Goal: Transaction & Acquisition: Purchase product/service

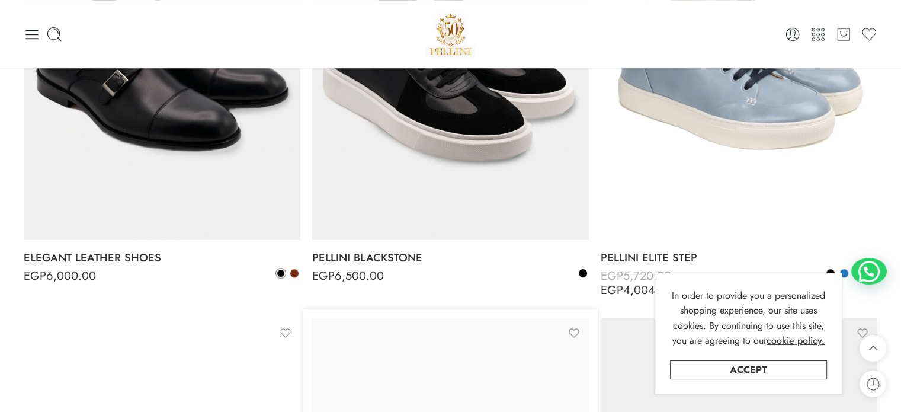
scroll to position [770, 0]
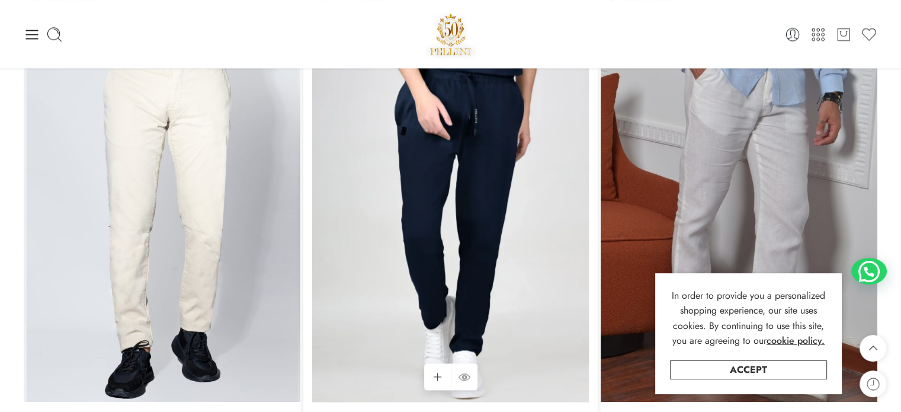
scroll to position [1540, 0]
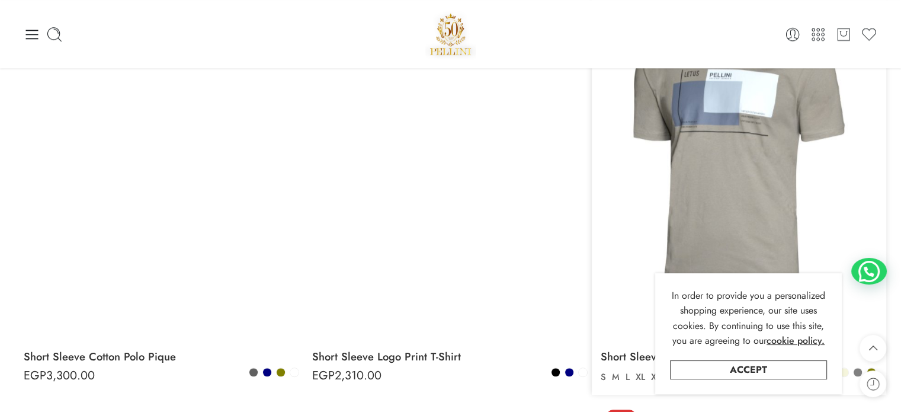
scroll to position [5418, 0]
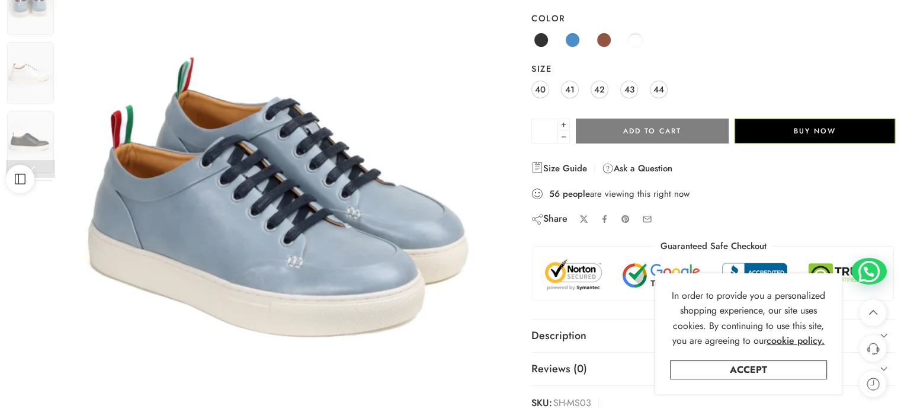
scroll to position [118, 0]
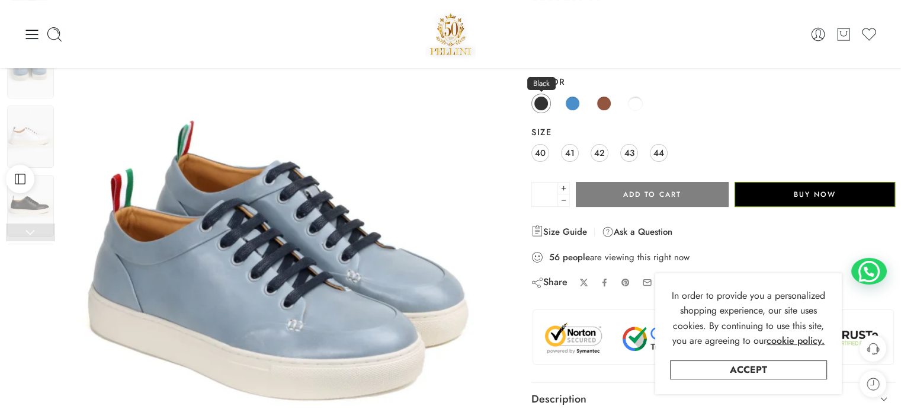
click at [542, 105] on span at bounding box center [541, 103] width 15 height 15
click at [30, 212] on img at bounding box center [30, 206] width 47 height 62
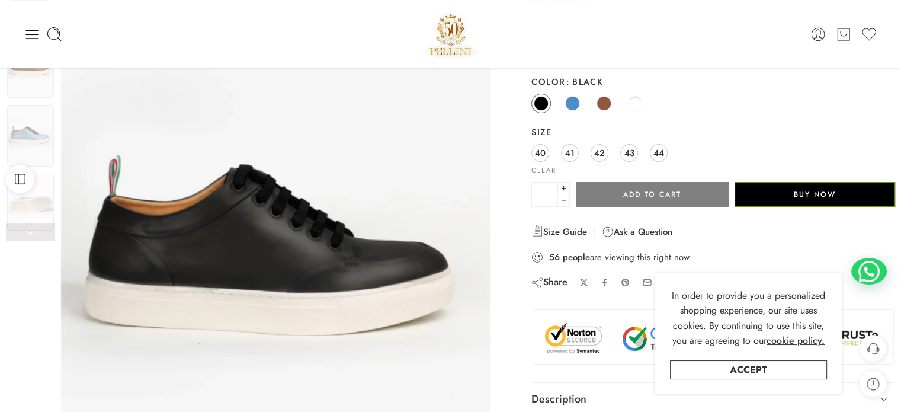
click at [32, 230] on link at bounding box center [30, 232] width 49 height 18
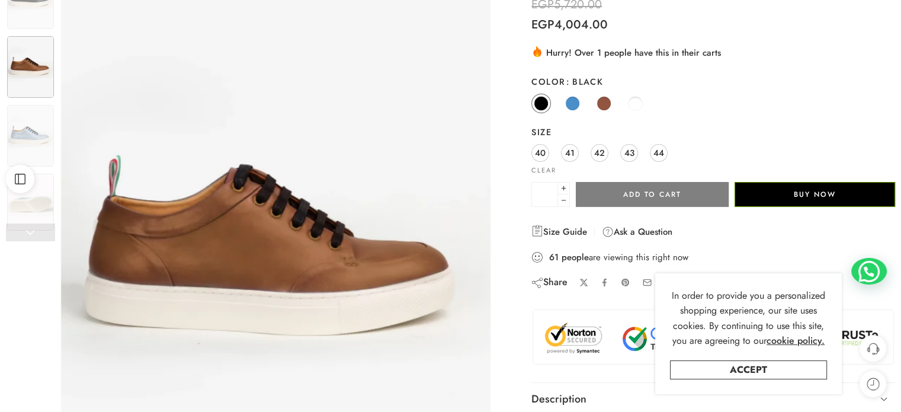
click at [34, 236] on link at bounding box center [30, 232] width 49 height 18
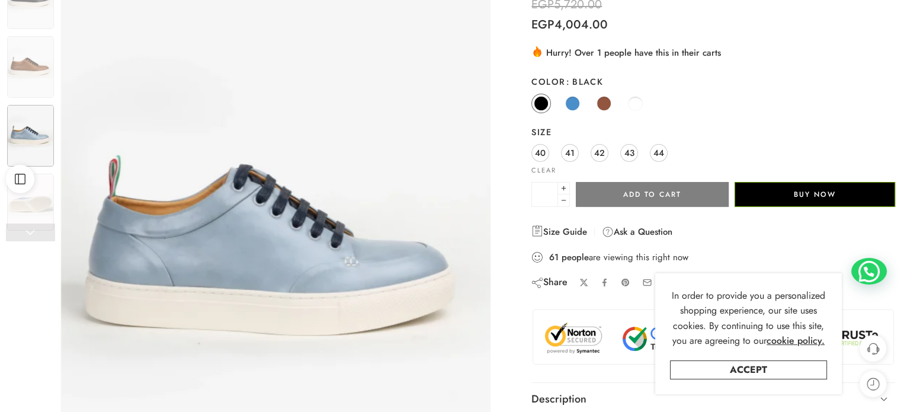
click at [34, 236] on link at bounding box center [30, 232] width 49 height 18
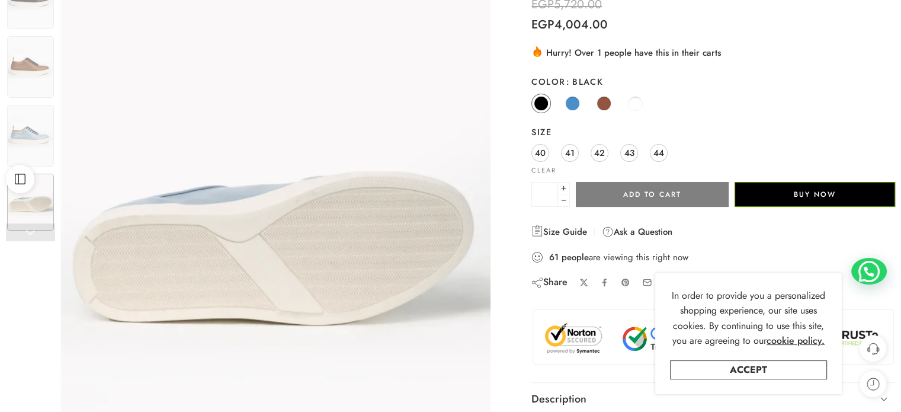
click at [34, 236] on link at bounding box center [30, 232] width 49 height 18
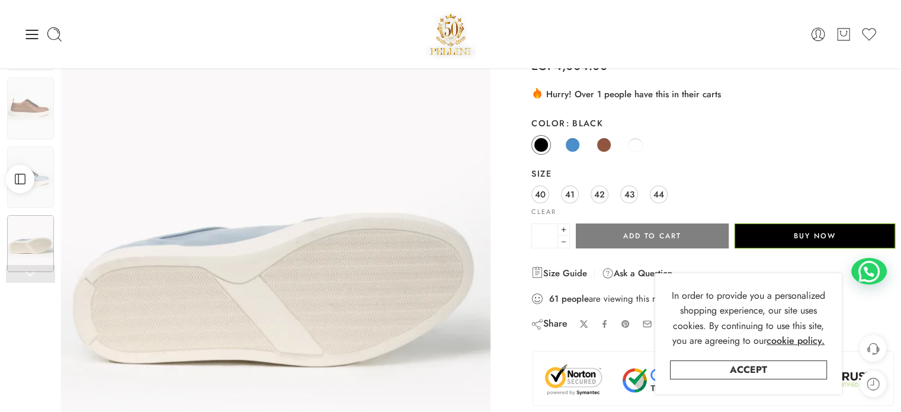
scroll to position [0, 0]
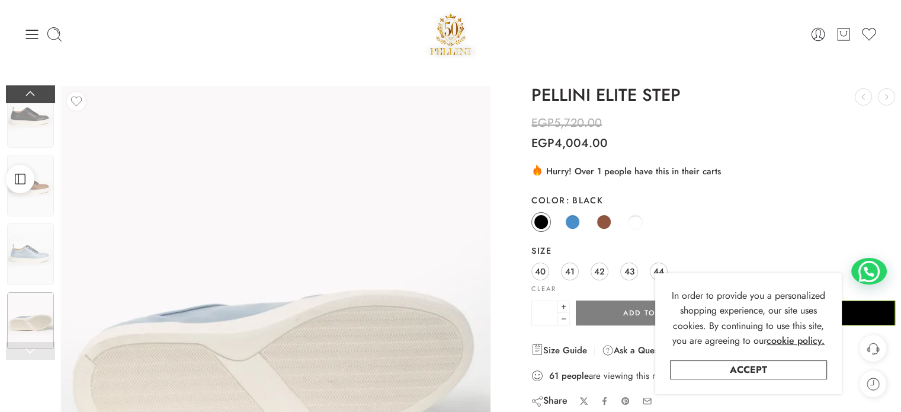
click at [31, 86] on link at bounding box center [30, 94] width 49 height 18
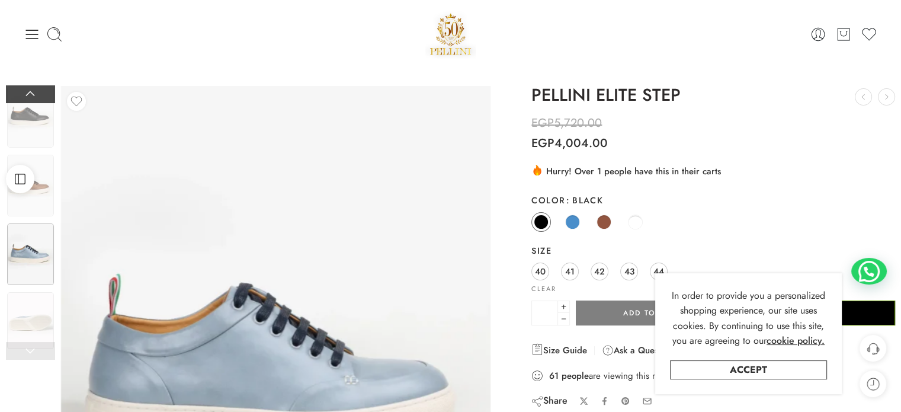
click at [31, 86] on link at bounding box center [30, 94] width 49 height 18
click at [28, 88] on link at bounding box center [30, 94] width 49 height 18
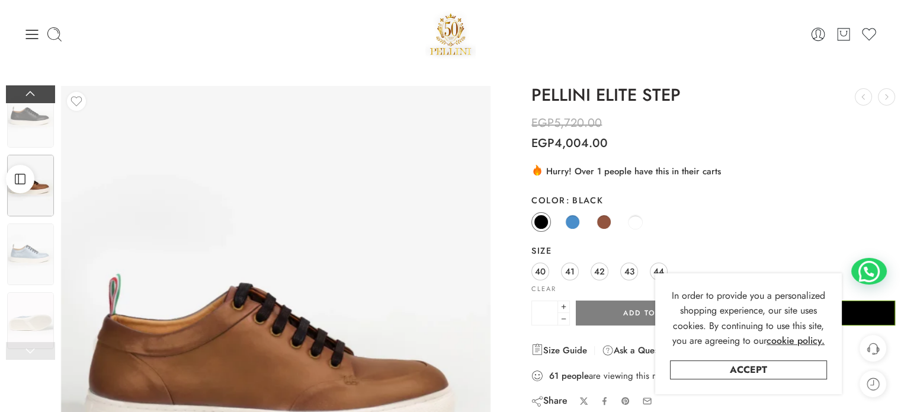
click at [28, 88] on link at bounding box center [30, 94] width 49 height 18
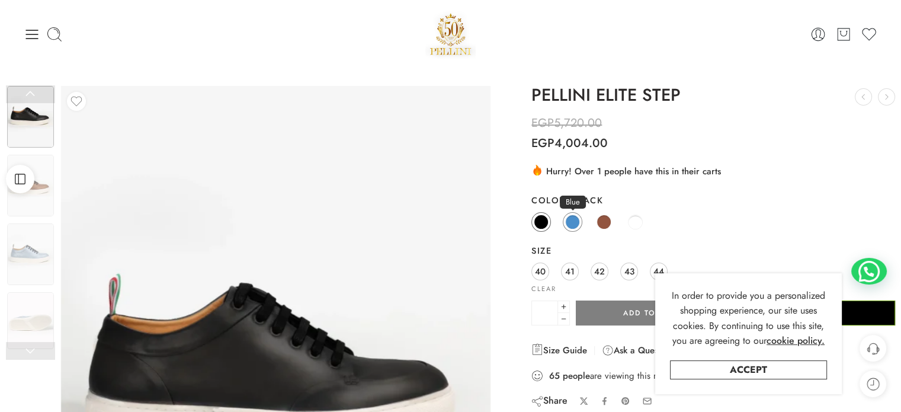
click at [572, 225] on span at bounding box center [572, 221] width 15 height 15
click at [47, 91] on link at bounding box center [30, 94] width 49 height 18
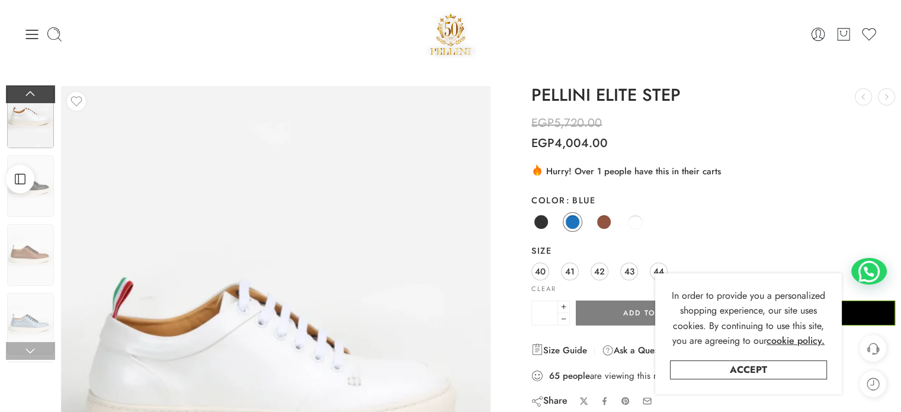
click at [36, 94] on link at bounding box center [30, 94] width 49 height 18
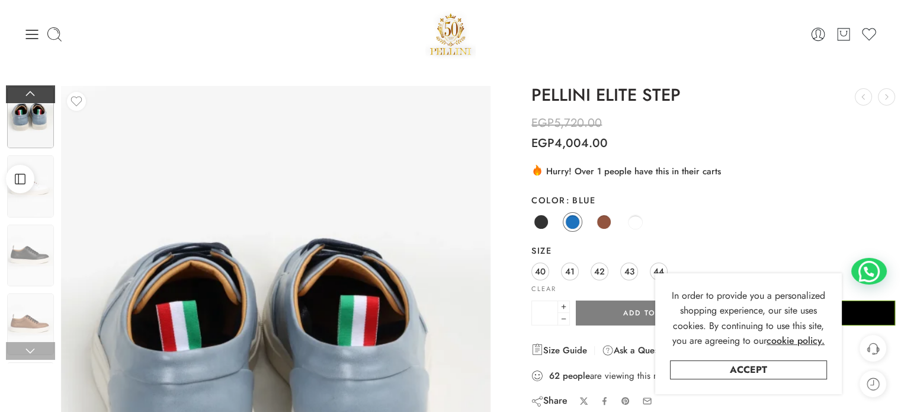
click at [36, 94] on link at bounding box center [30, 94] width 49 height 18
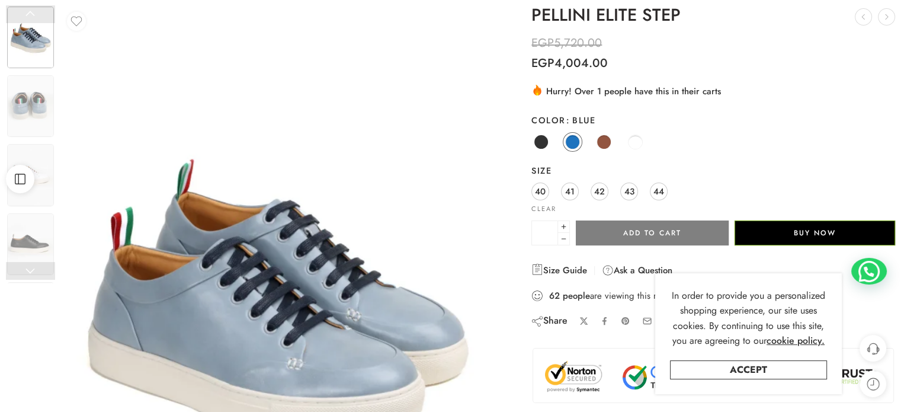
scroll to position [59, 0]
